Goal: Task Accomplishment & Management: Use online tool/utility

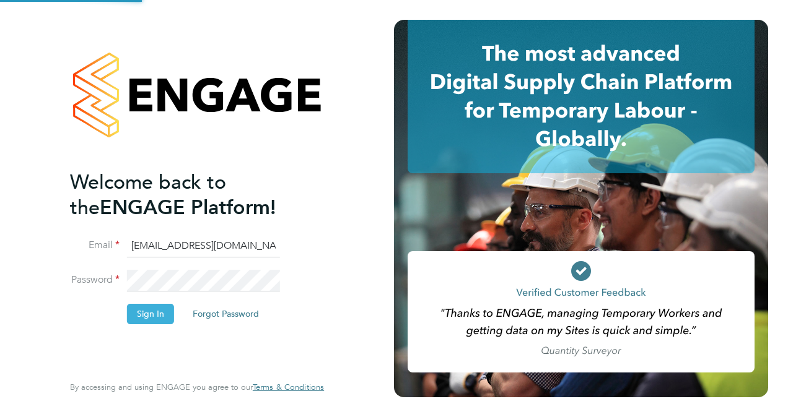
click at [154, 313] on button "Sign In" at bounding box center [150, 314] width 47 height 20
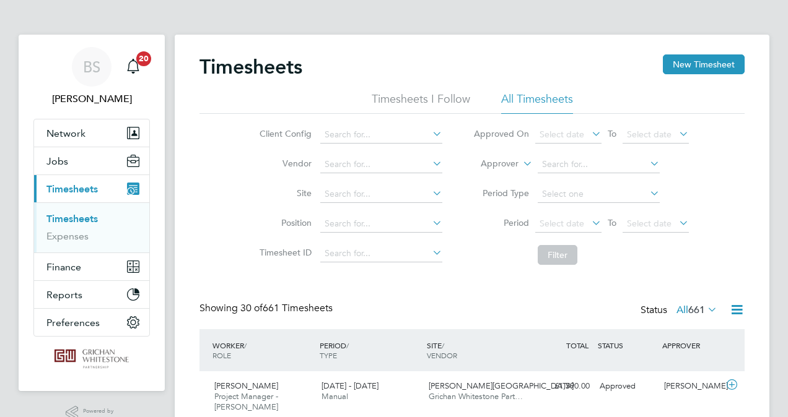
drag, startPoint x: 206, startPoint y: 130, endPoint x: 176, endPoint y: 139, distance: 30.5
click at [206, 130] on div "Client Config Vendor Site Position Timesheet ID Approved On Select date To Sele…" at bounding box center [471, 192] width 545 height 157
click at [69, 264] on span "Finance" at bounding box center [63, 267] width 35 height 12
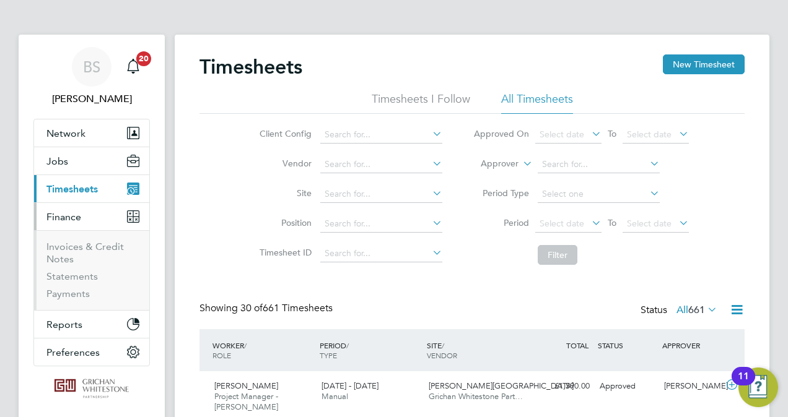
click at [71, 187] on span "Timesheets" at bounding box center [71, 189] width 51 height 12
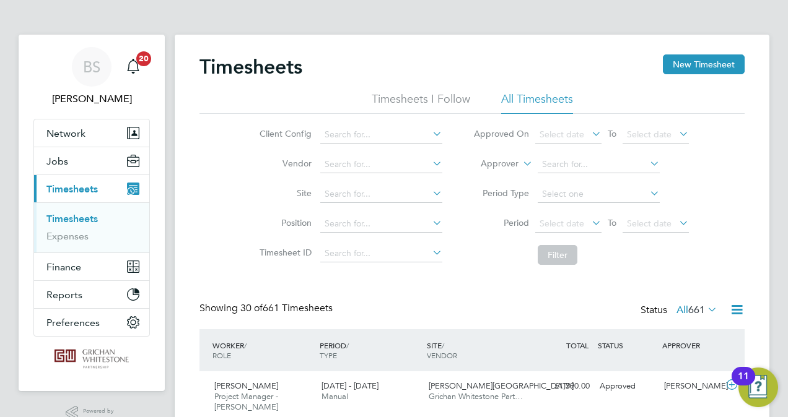
click at [71, 217] on link "Timesheets" at bounding box center [71, 219] width 51 height 12
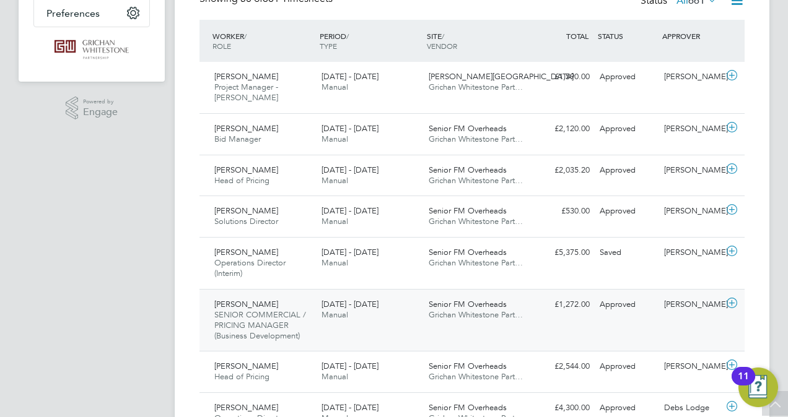
click at [272, 318] on span "SENIOR COMMERCIAL / PRICING MANAGER (Business Development)" at bounding box center [260, 326] width 92 height 32
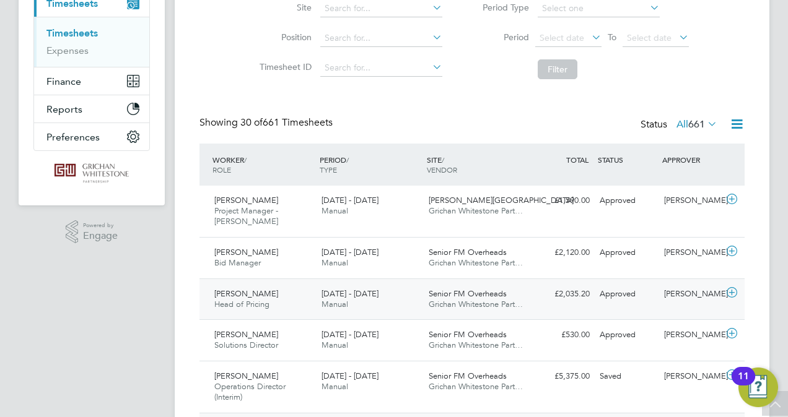
click at [256, 303] on span "Head of Pricing" at bounding box center [241, 304] width 55 height 11
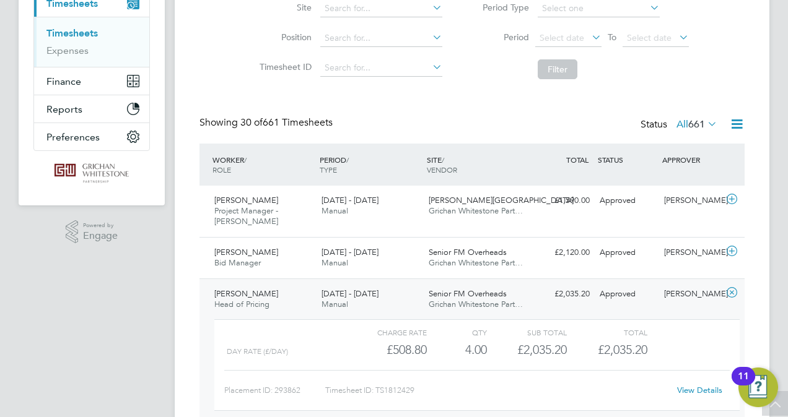
drag, startPoint x: 145, startPoint y: 289, endPoint x: 219, endPoint y: 285, distance: 73.8
click at [250, 261] on span "Bid Manager" at bounding box center [237, 263] width 46 height 11
